Goal: Information Seeking & Learning: Find specific fact

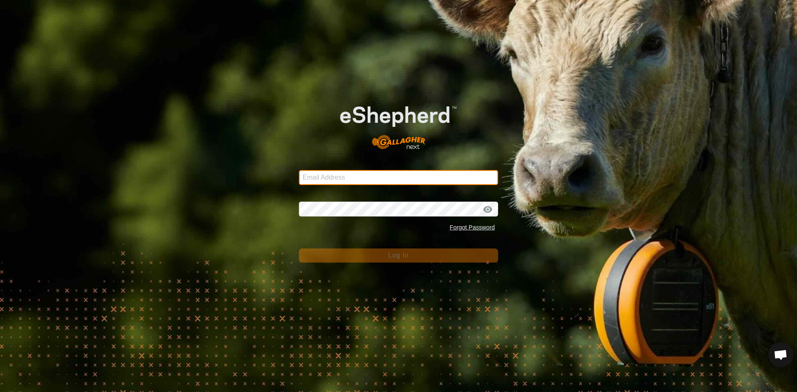
click at [330, 180] on input "Email Address" at bounding box center [398, 177] width 199 height 15
type input "[EMAIL_ADDRESS][PERSON_NAME][DOMAIN_NAME]"
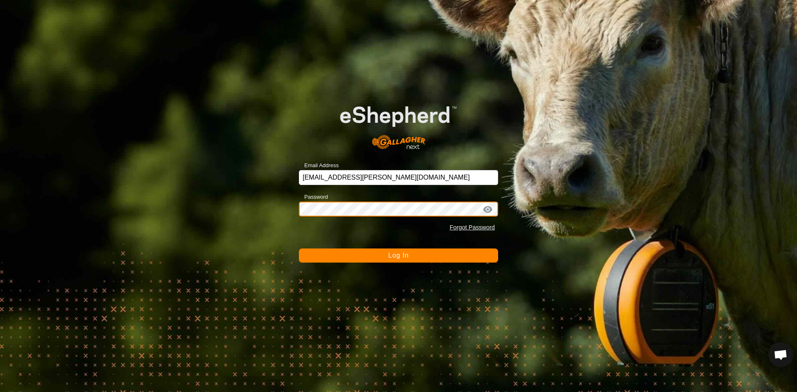
click at [299, 249] on button "Log In" at bounding box center [398, 256] width 199 height 14
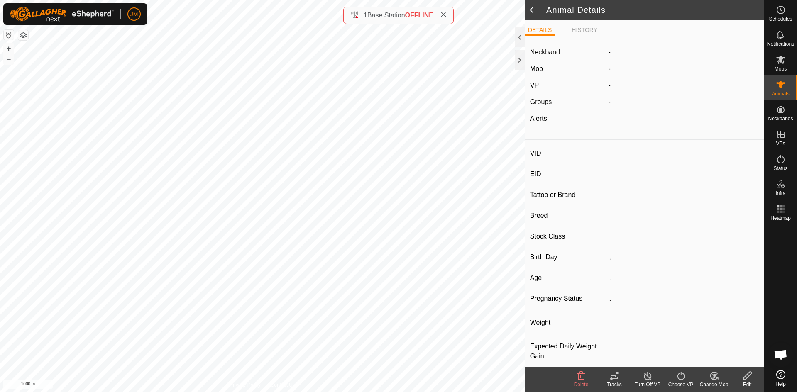
type input "240780"
type input "-"
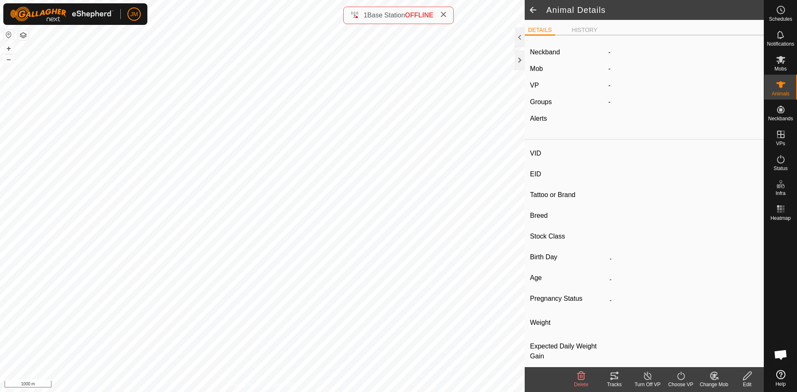
type input "-"
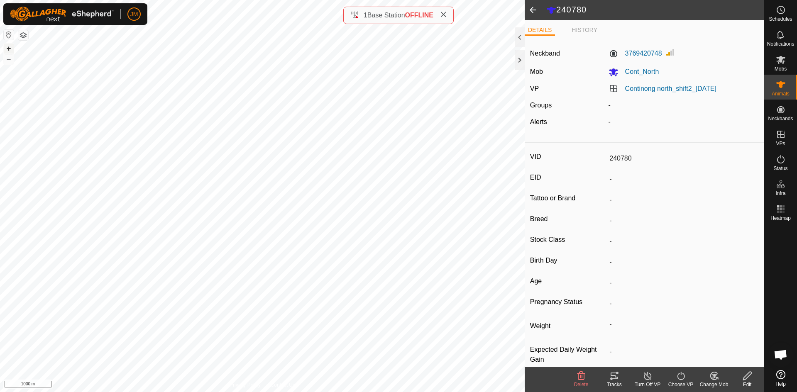
click at [8, 50] on button "+" at bounding box center [9, 49] width 10 height 10
click at [10, 45] on button "+" at bounding box center [9, 49] width 10 height 10
type input "220745"
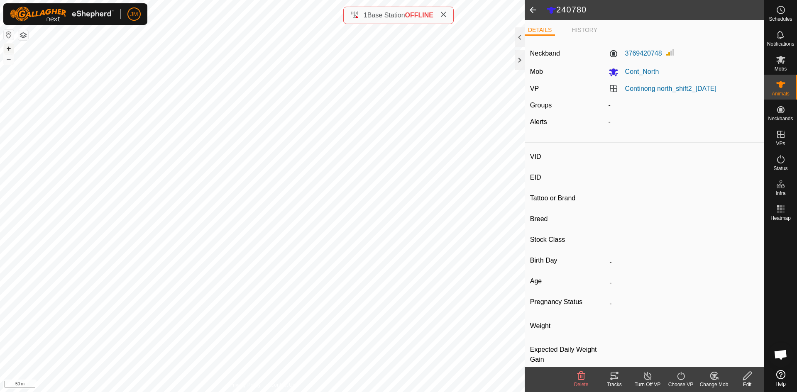
type input "-"
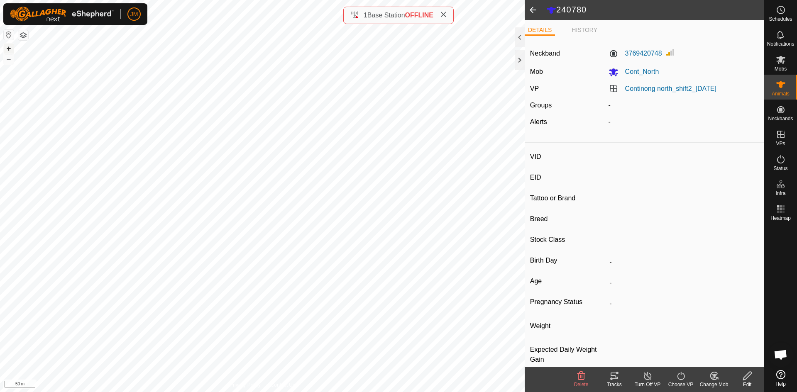
type input "-"
click at [633, 56] on label "1431635370" at bounding box center [635, 54] width 54 height 10
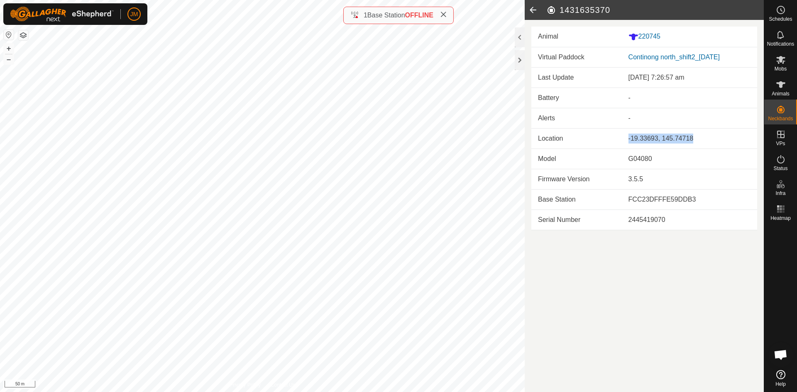
drag, startPoint x: 703, startPoint y: 143, endPoint x: 628, endPoint y: 146, distance: 74.3
click at [628, 146] on td "-19.33693, 145.74718" at bounding box center [689, 138] width 135 height 20
copy div "-19.33693, 145.74718"
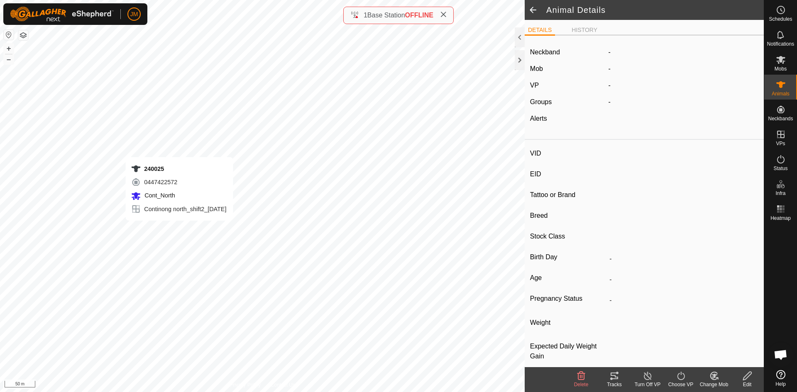
type input "240025"
type input "-"
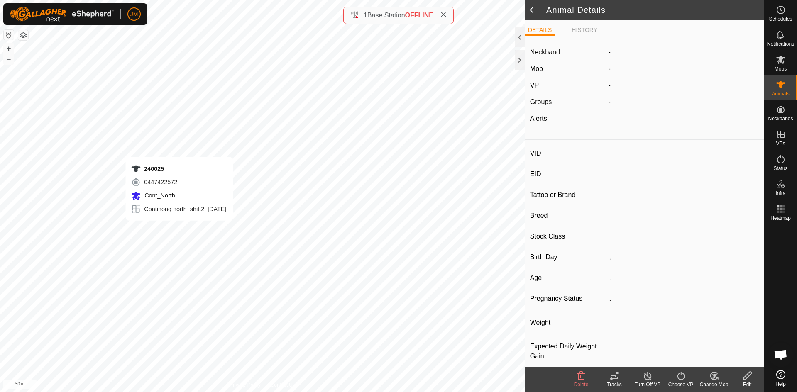
type input "-"
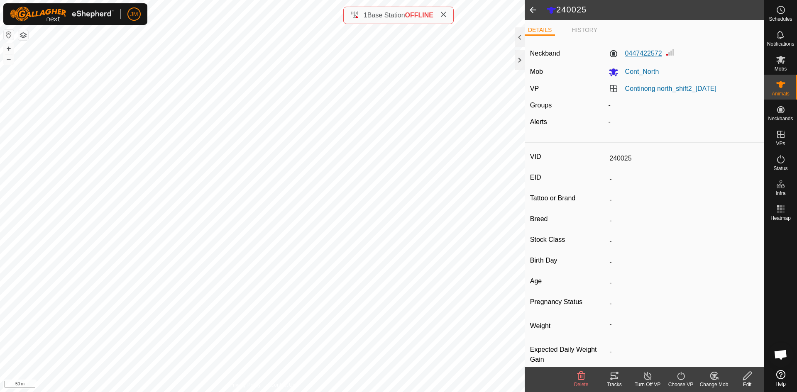
click at [647, 56] on label "0447422572" at bounding box center [635, 54] width 54 height 10
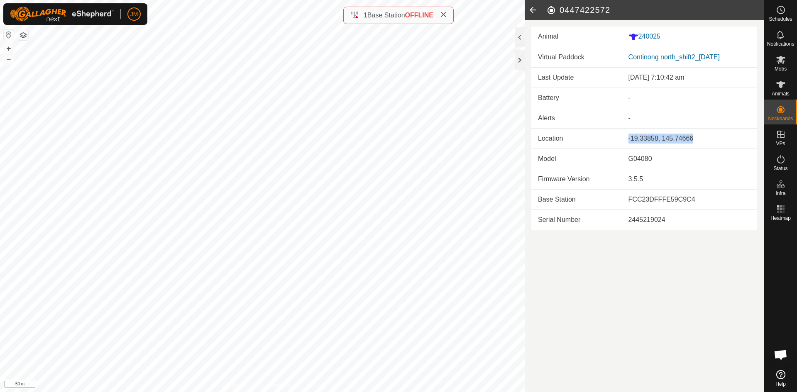
drag, startPoint x: 704, startPoint y: 141, endPoint x: 605, endPoint y: 143, distance: 99.2
click at [605, 143] on tr "Location [GEOGRAPHIC_DATA]" at bounding box center [644, 138] width 226 height 20
copy tr "-19.33858, 145.74666"
